Goal: Check status: Check status

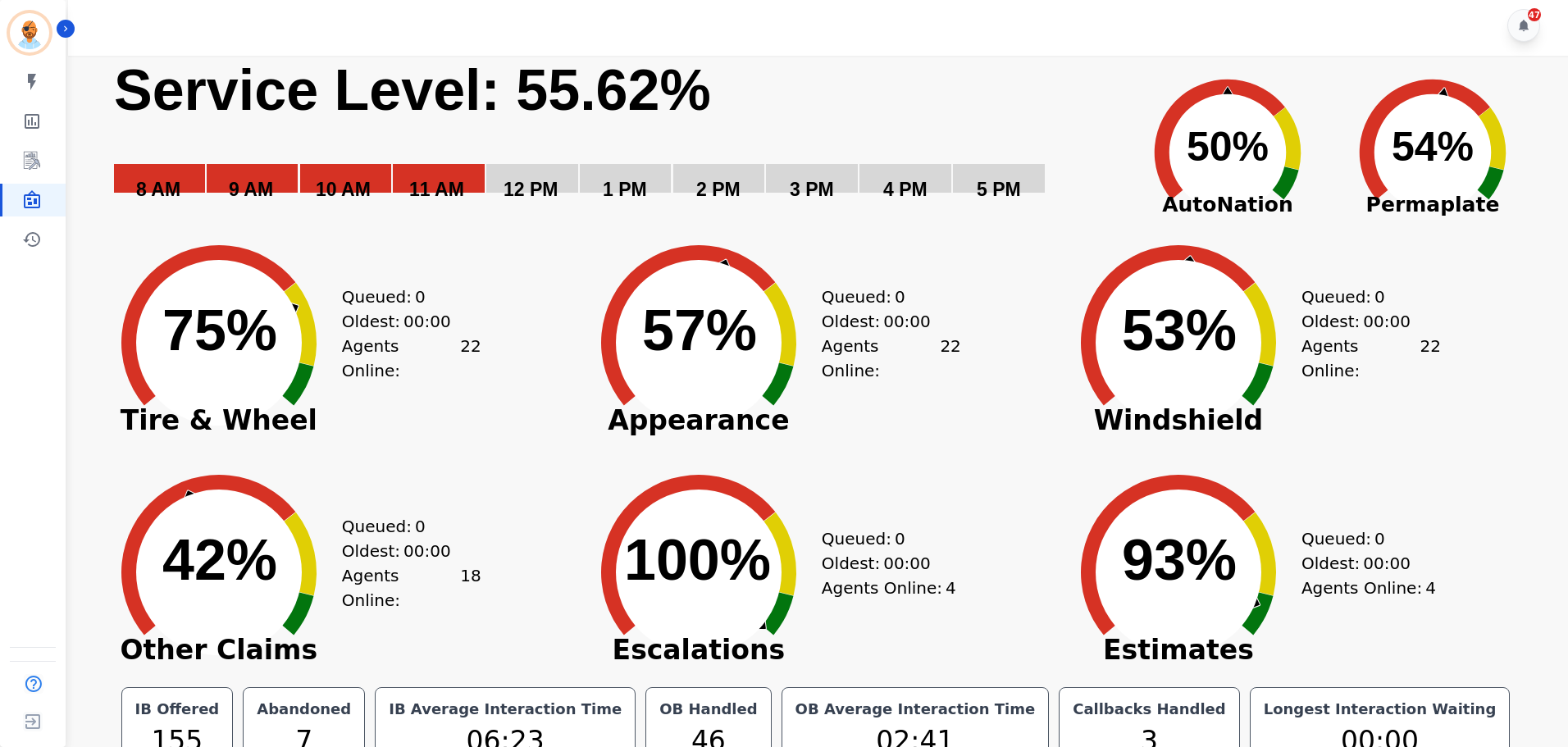
scroll to position [37, 0]
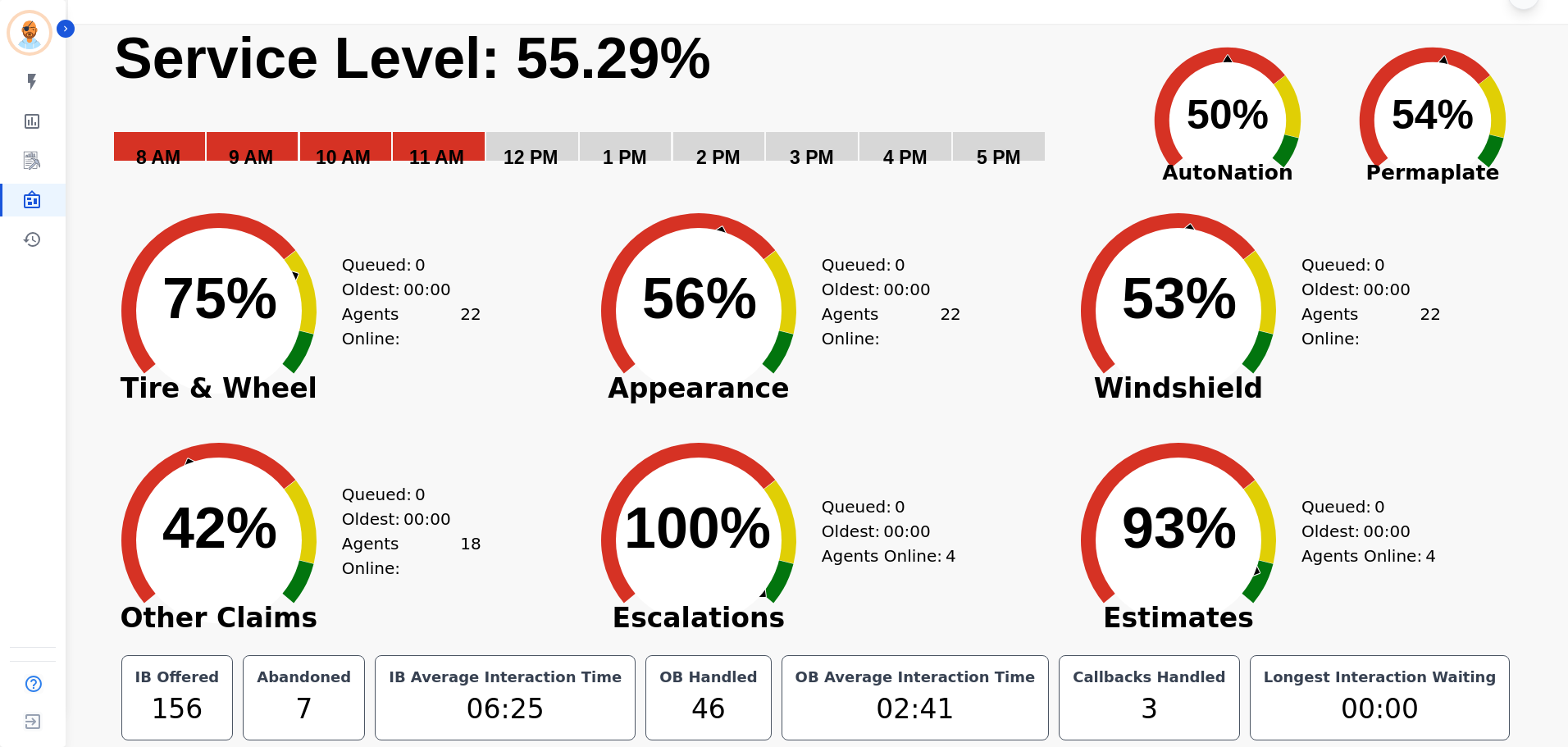
click at [1005, 66] on rect "Service Level: 0%" at bounding box center [618, 107] width 1010 height 168
